Goal: Task Accomplishment & Management: Manage account settings

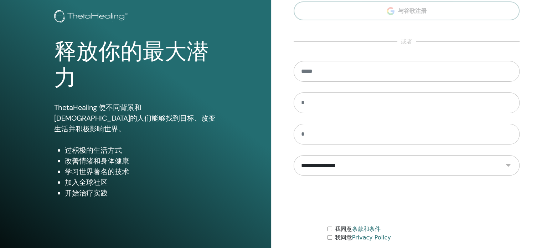
scroll to position [94, 0]
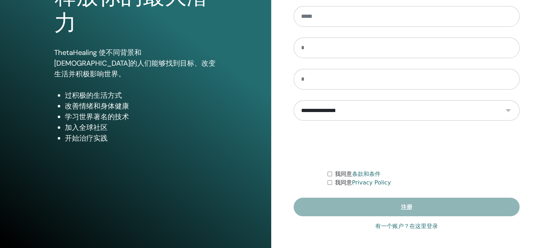
click at [388, 225] on link "有一个账户？在这里登录" at bounding box center [406, 226] width 63 height 9
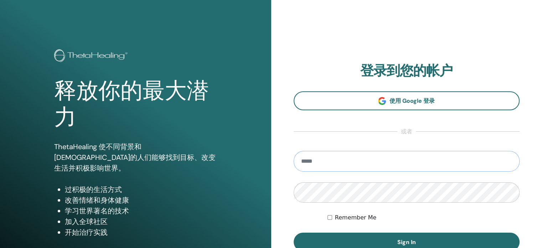
click at [324, 162] on input "email" at bounding box center [407, 161] width 226 height 21
click at [307, 160] on input "**********" at bounding box center [407, 161] width 226 height 21
type input "**********"
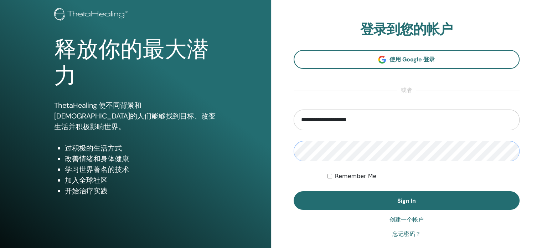
scroll to position [94, 0]
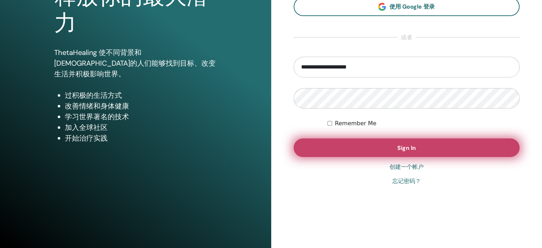
click at [412, 145] on span "Sign In" at bounding box center [406, 147] width 19 height 7
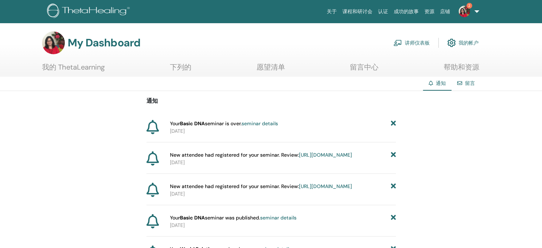
click at [413, 43] on link "讲师仪表板" at bounding box center [412, 43] width 36 height 16
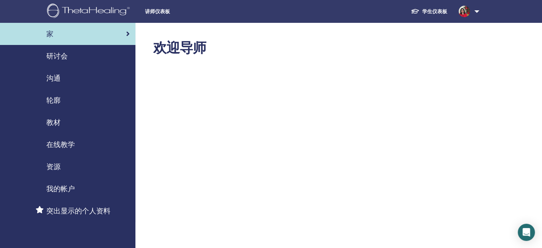
click at [87, 57] on div "研讨会" at bounding box center [68, 56] width 124 height 11
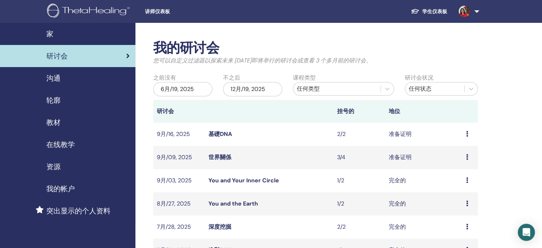
click at [221, 132] on link "基礎DNA" at bounding box center [221, 133] width 24 height 7
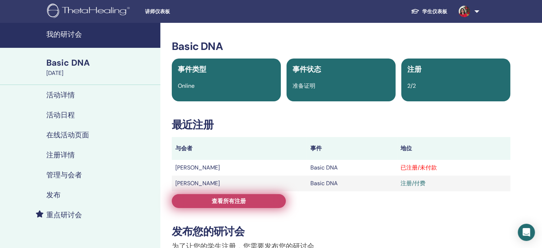
click at [254, 202] on link "查看所有注册" at bounding box center [229, 201] width 114 height 14
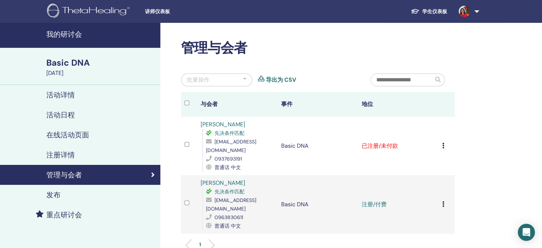
click at [446, 142] on div "取消注册 不自动认证 标记为已付费 标记为未付款 标记为缺席 完成并认证 下载证书" at bounding box center [446, 146] width 9 height 9
click at [437, 166] on p "标记为已付费" at bounding box center [442, 168] width 34 height 9
click at [438, 141] on td "注册/付费" at bounding box center [398, 146] width 81 height 58
click at [442, 143] on icon at bounding box center [443, 146] width 2 height 6
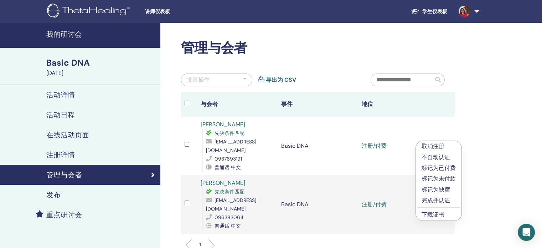
click at [446, 200] on p "完成并认证" at bounding box center [439, 200] width 34 height 9
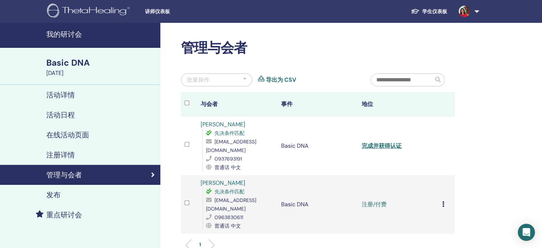
click at [443, 201] on icon at bounding box center [443, 204] width 2 height 6
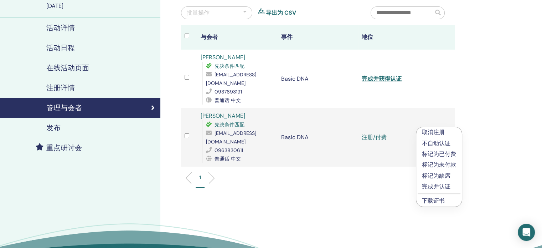
scroll to position [71, 0]
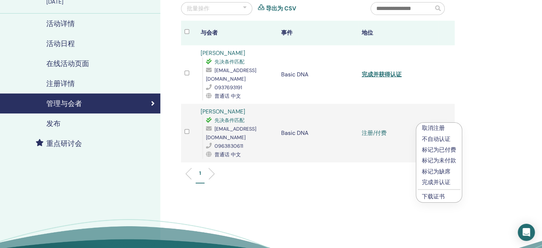
click at [438, 182] on p "完成并认证" at bounding box center [439, 182] width 34 height 9
